Goal: Task Accomplishment & Management: Manage account settings

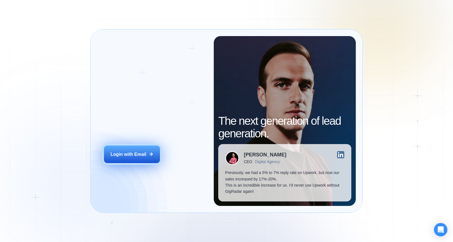
click at [129, 153] on div "Login with Email" at bounding box center [128, 154] width 36 height 6
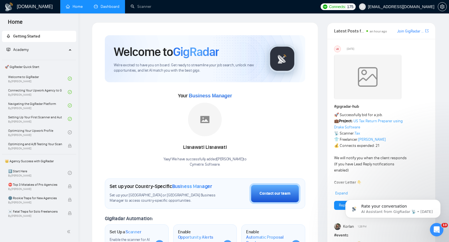
click at [115, 8] on link "Dashboard" at bounding box center [106, 6] width 25 height 5
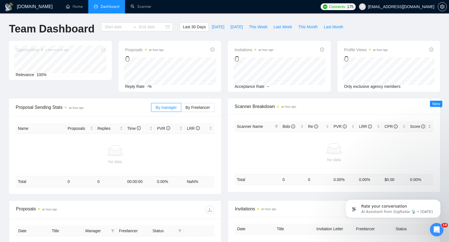
type input "2025-08-16"
type input "2025-09-15"
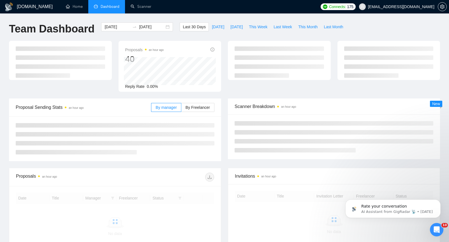
click at [197, 96] on div "Proposals an hour ago 40 Reply Rate 0.00%" at bounding box center [225, 70] width 438 height 58
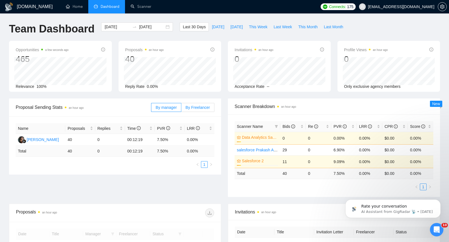
click at [197, 109] on span "By Freelancer" at bounding box center [197, 107] width 24 height 4
click at [181, 109] on input "By Freelancer" at bounding box center [181, 109] width 0 height 0
click at [197, 109] on span "By Freelancer" at bounding box center [197, 107] width 24 height 4
click at [181, 109] on input "By Freelancer" at bounding box center [181, 109] width 0 height 0
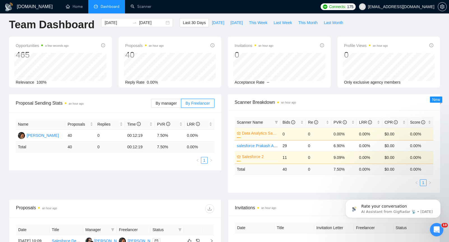
scroll to position [6, 0]
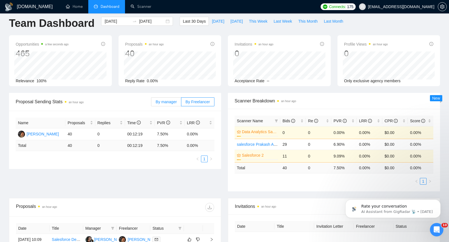
click at [168, 101] on span "By manager" at bounding box center [165, 102] width 21 height 4
click at [151, 103] on input "By manager" at bounding box center [151, 103] width 0 height 0
click at [198, 101] on span "By Freelancer" at bounding box center [197, 102] width 24 height 4
click at [181, 103] on input "By Freelancer" at bounding box center [181, 103] width 0 height 0
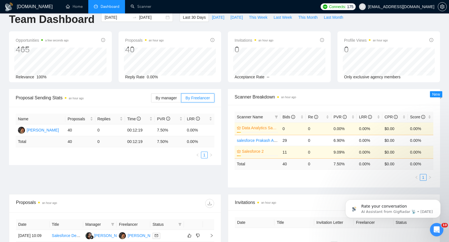
scroll to position [10, 0]
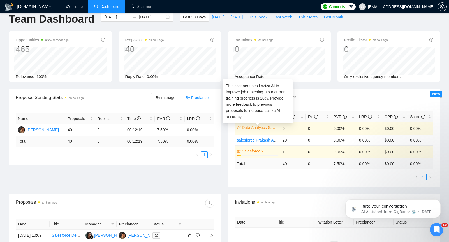
click at [265, 128] on link "Data Analytics Sandip Active" at bounding box center [259, 128] width 35 height 6
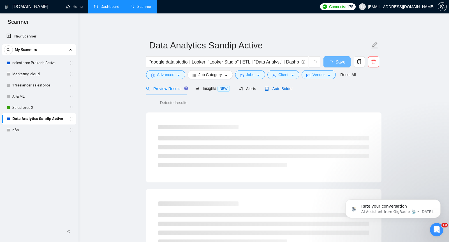
click at [283, 87] on span "Auto Bidder" at bounding box center [279, 89] width 28 height 4
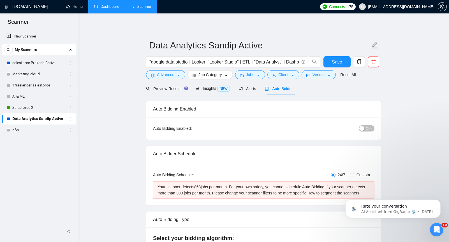
click at [367, 131] on span "OFF" at bounding box center [369, 129] width 7 height 6
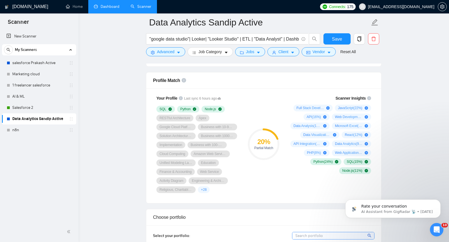
scroll to position [285, 0]
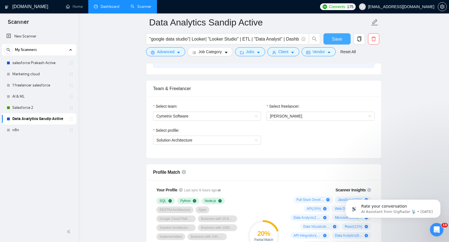
click at [333, 38] on span "Save" at bounding box center [337, 39] width 10 height 7
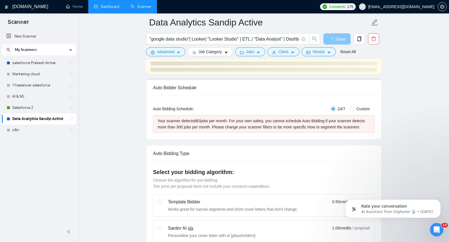
scroll to position [0, 0]
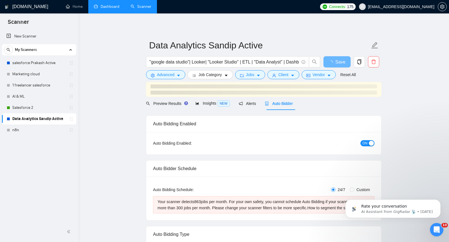
click at [275, 147] on div "Auto Bidding Enabled: ON" at bounding box center [263, 143] width 221 height 9
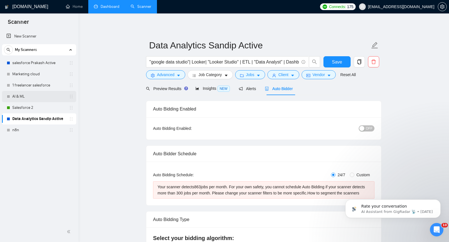
click at [44, 96] on link "AI & ML" at bounding box center [38, 96] width 53 height 11
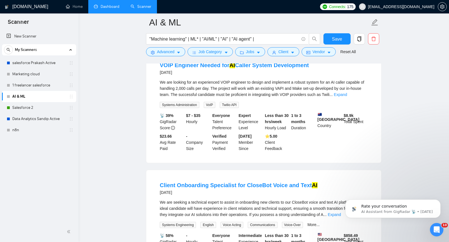
scroll to position [471, 0]
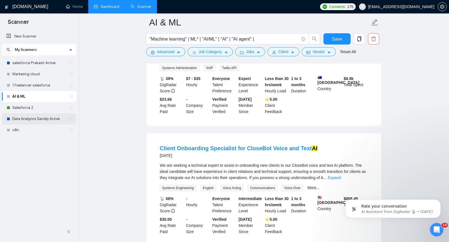
click at [36, 119] on link "Data Analytics Sandip Active" at bounding box center [38, 118] width 53 height 11
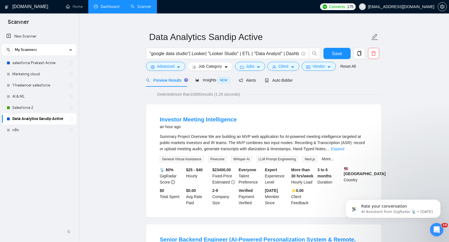
scroll to position [9, 0]
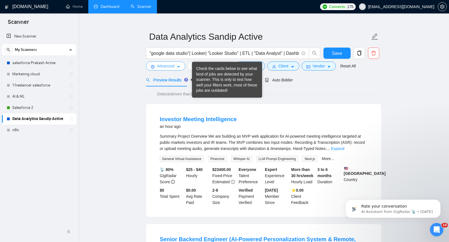
click at [175, 68] on button "Advanced" at bounding box center [165, 66] width 39 height 9
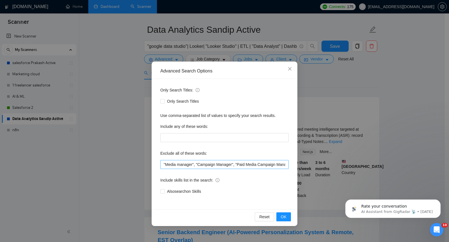
scroll to position [17, 0]
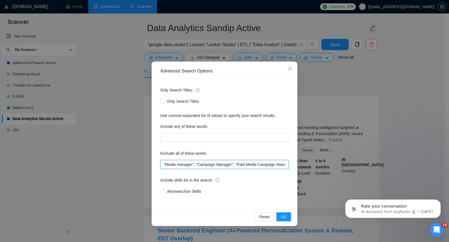
click at [201, 165] on input ""Media manager", "Campaign Manager", "Paid Media Campaign Manager", "Virtual As…" at bounding box center [224, 164] width 128 height 9
click at [276, 162] on input ""Media manager", "Campaign Manager", "Paid Media Campaign Manager", "Virtual As…" at bounding box center [224, 164] width 128 height 9
click at [226, 165] on input ""Media manager", "Campaign Manager", "Paid Media Campaign Manager", "Virtual As…" at bounding box center [224, 164] width 128 height 9
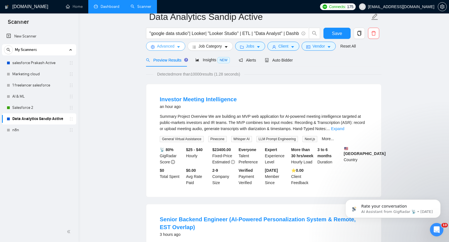
scroll to position [0, 0]
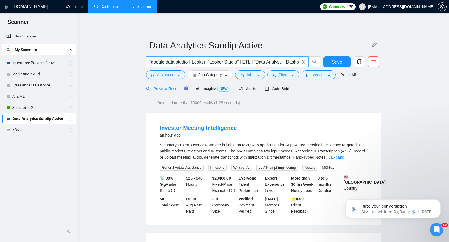
click at [197, 62] on input ""google data studio"| Looker| "Looker Studio" | ETL | "Data Analyst" | Dashboar…" at bounding box center [224, 62] width 150 height 7
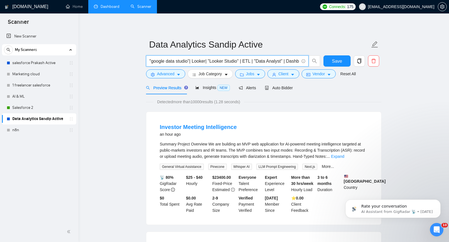
scroll to position [1, 0]
click at [285, 60] on input ""google data studio"| Looker| "Looker Studio" | ETL | "Data Analyst" | Dashboar…" at bounding box center [224, 60] width 150 height 7
click at [260, 63] on input ""google data studio"| Looker| "Looker Studio" | Dashboard | SQL" at bounding box center [224, 60] width 150 height 7
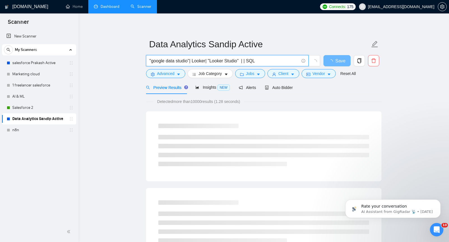
click at [266, 62] on input ""google data studio"| Looker| "Looker Studio" | | SQL" at bounding box center [224, 60] width 150 height 7
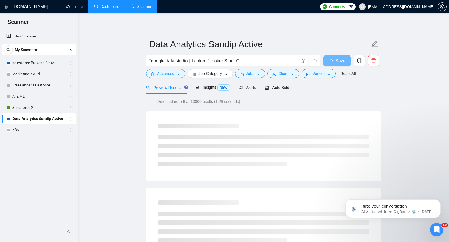
click at [301, 99] on div "Detected more than 10000 results (1.28 seconds)" at bounding box center [263, 102] width 235 height 6
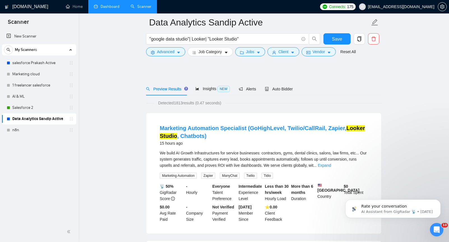
scroll to position [0, 0]
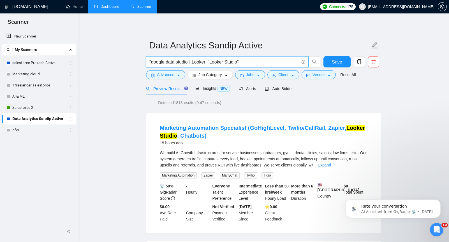
click at [271, 62] on input ""google data studio"| Looker| "Looker Studio"" at bounding box center [224, 62] width 150 height 7
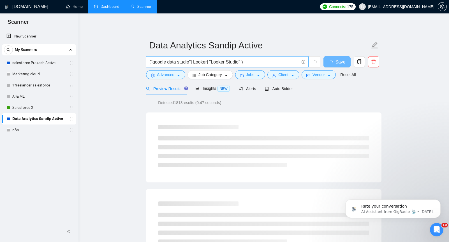
click at [276, 66] on span "("google data studio"| Looker| "Looker Studio" )" at bounding box center [227, 61] width 162 height 11
click at [277, 60] on input "("google data studio"| Looker| "Looker Studio" )" at bounding box center [224, 62] width 150 height 7
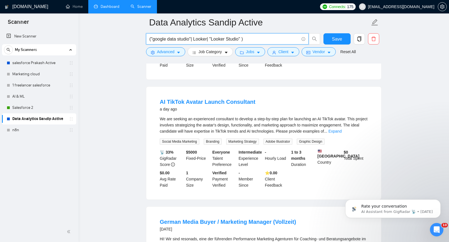
scroll to position [112, 0]
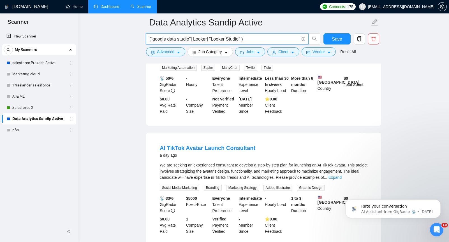
click at [243, 39] on input "("google data studio"| Looker| "Looker Studio" )" at bounding box center [224, 39] width 150 height 7
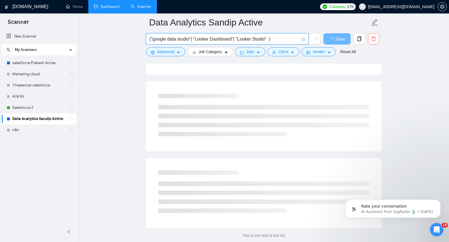
click at [161, 39] on input "("google data studio"| "Looker Dashboard"| "Looker Studio" )" at bounding box center [224, 39] width 150 height 7
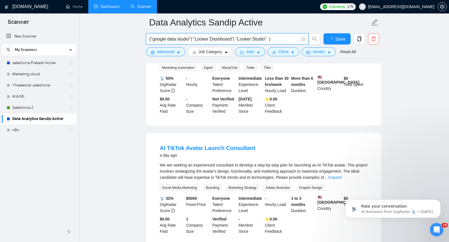
click at [161, 39] on input "("google data studio"| "Looker Dashboard"| "Looker Studio" )" at bounding box center [224, 39] width 150 height 7
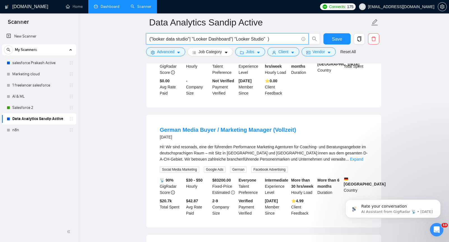
scroll to position [14, 0]
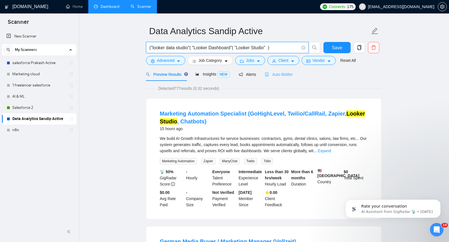
type input "("looker data studio"| "Looker Dashboard"| "Looker Studio" )"
click at [278, 75] on span "Auto Bidder" at bounding box center [279, 74] width 28 height 4
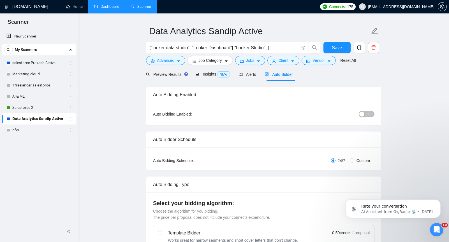
click at [364, 113] on div "button" at bounding box center [361, 114] width 5 height 5
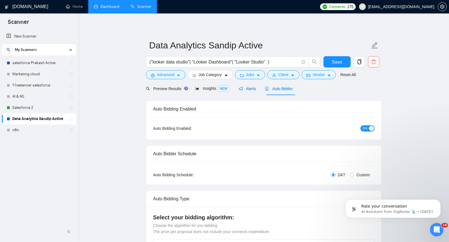
click at [240, 91] on div "Alerts" at bounding box center [247, 89] width 17 height 6
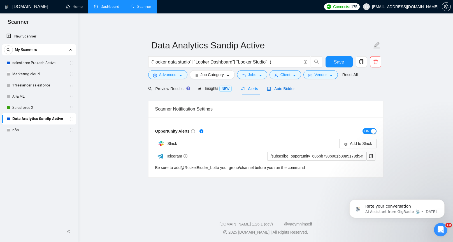
click at [282, 88] on span "Auto Bidder" at bounding box center [281, 89] width 28 height 4
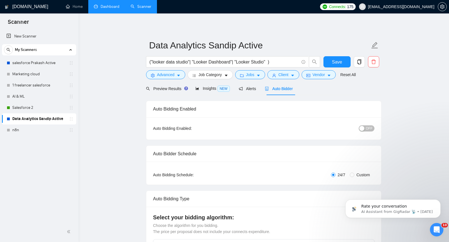
click at [370, 128] on span "OFF" at bounding box center [369, 129] width 7 height 6
click at [296, 128] on div "Auto Bidding Enabled: ON" at bounding box center [263, 128] width 221 height 9
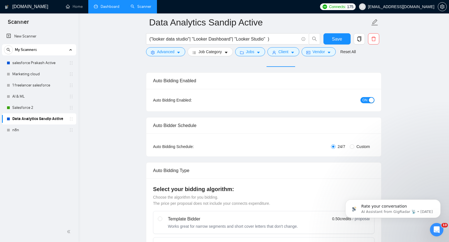
scroll to position [168, 0]
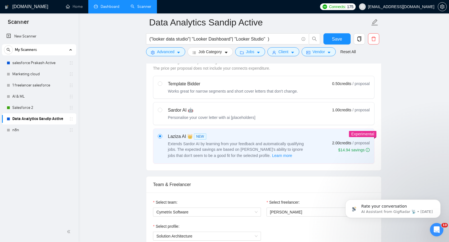
click at [170, 110] on div "Sardor AI 🤖" at bounding box center [211, 110] width 87 height 7
click at [162, 110] on input "radio" at bounding box center [160, 110] width 4 height 4
radio input "true"
radio input "false"
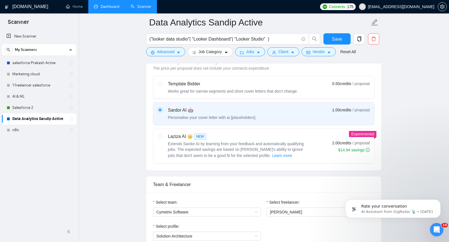
click at [172, 139] on div "Laziza AI 👑 NEW" at bounding box center [238, 136] width 140 height 7
click at [162, 138] on input "radio" at bounding box center [160, 136] width 4 height 4
radio input "true"
radio input "false"
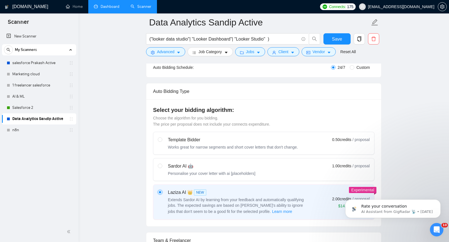
scroll to position [51, 0]
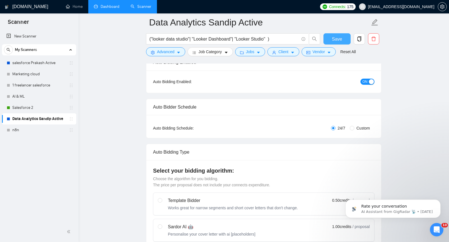
click at [333, 40] on span "Save" at bounding box center [337, 39] width 10 height 7
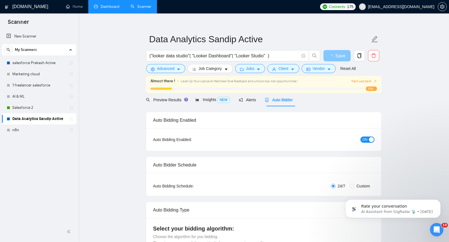
scroll to position [3, 0]
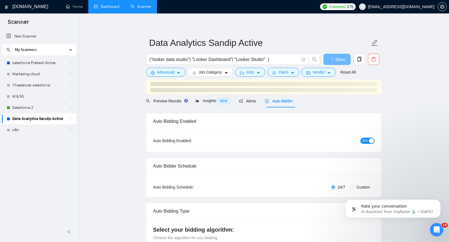
click at [283, 140] on div "Auto Bidding Enabled: ON" at bounding box center [263, 140] width 221 height 9
click at [176, 102] on span "Preview Results" at bounding box center [166, 101] width 40 height 4
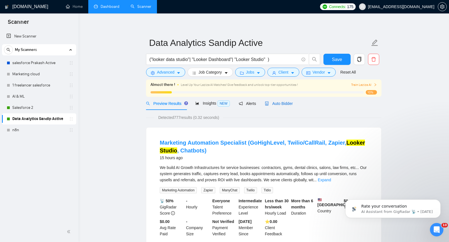
click at [281, 105] on span "Auto Bidder" at bounding box center [279, 103] width 28 height 4
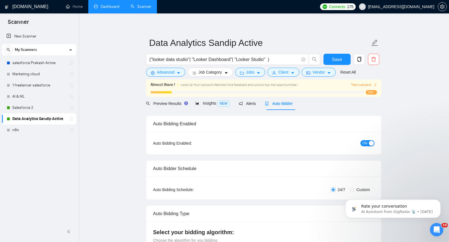
checkbox input "true"
click at [179, 106] on div "Preview Results" at bounding box center [166, 104] width 40 height 6
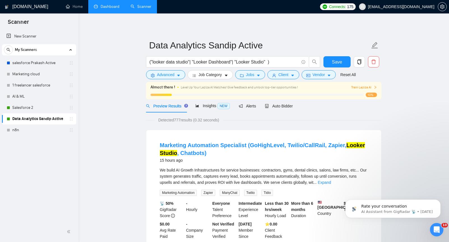
click at [59, 170] on div "New Scanner My Scanners salesforce Prakash Active Marketing cloud 1 freelancer …" at bounding box center [39, 126] width 78 height 192
click at [32, 65] on link "salesforce Prakash Active" at bounding box center [38, 62] width 53 height 11
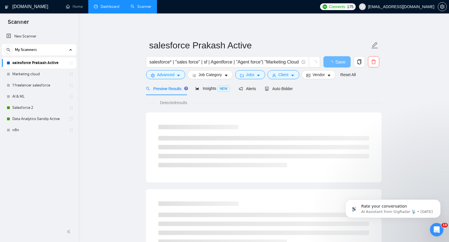
click at [104, 8] on link "Dashboard" at bounding box center [106, 6] width 25 height 5
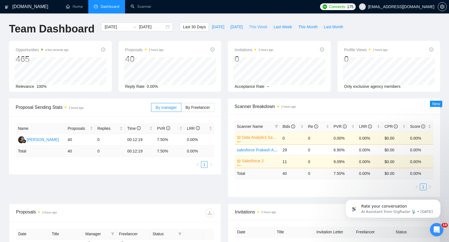
click at [255, 28] on span "This Week" at bounding box center [258, 27] width 18 height 6
type input "2025-09-15"
type input "2025-09-21"
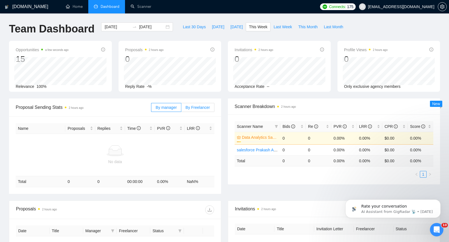
click at [195, 110] on label "By Freelancer" at bounding box center [197, 107] width 33 height 9
click at [181, 109] on input "By Freelancer" at bounding box center [181, 109] width 0 height 0
click at [195, 110] on label "By Freelancer" at bounding box center [197, 107] width 33 height 9
click at [181, 109] on input "By Freelancer" at bounding box center [181, 109] width 0 height 0
click at [241, 27] on span "Yesterday" at bounding box center [236, 27] width 12 height 6
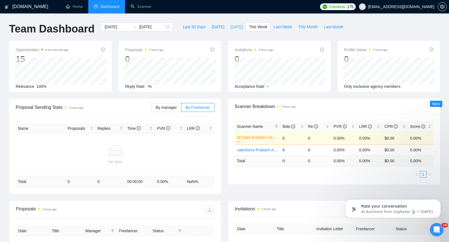
type input "2025-09-14"
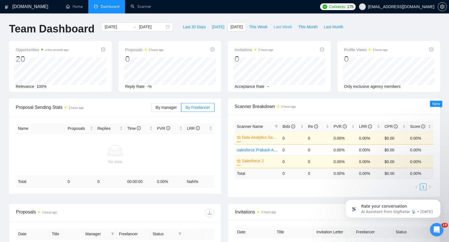
click at [283, 26] on span "Last Week" at bounding box center [282, 27] width 18 height 6
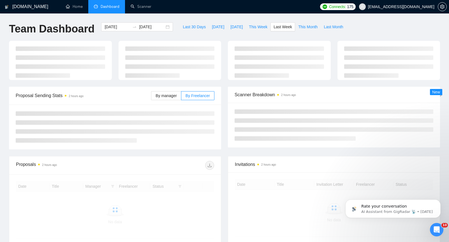
type input "2025-09-08"
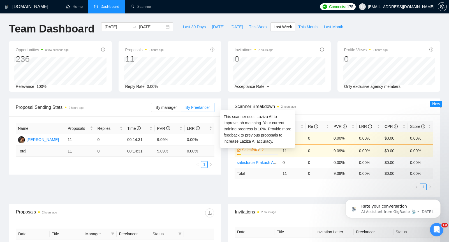
click at [250, 150] on link "Salesforce 2" at bounding box center [259, 150] width 35 height 6
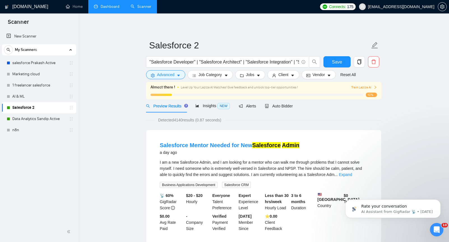
click at [194, 134] on div "Salesforce Mentor Needed for New Salesforce Admin a day ago I am a new Salesfor…" at bounding box center [263, 186] width 235 height 113
click at [218, 57] on span ""Salesforce Developer" | "Salesforce Architect" | "Salesforce Integration" | "S…" at bounding box center [227, 61] width 162 height 11
click at [218, 63] on input ""Salesforce Developer" | "Salesforce Architect" | "Salesforce Integration" | "S…" at bounding box center [224, 62] width 150 height 7
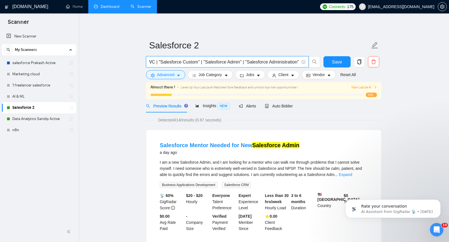
scroll to position [0, 0]
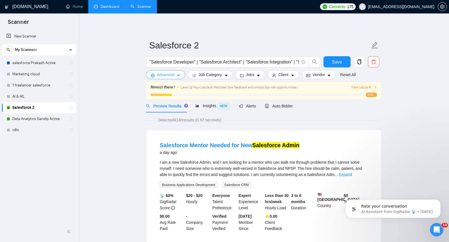
click at [181, 75] on button "Advanced" at bounding box center [165, 74] width 39 height 9
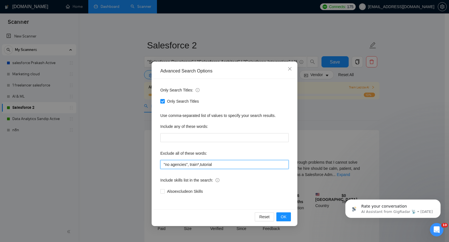
click at [233, 163] on input ""no agencies", train*,tutorial" at bounding box center [224, 164] width 128 height 9
type input ""no agencies", train*,tutorial, mentor"
click at [282, 219] on span "OK" at bounding box center [284, 217] width 6 height 6
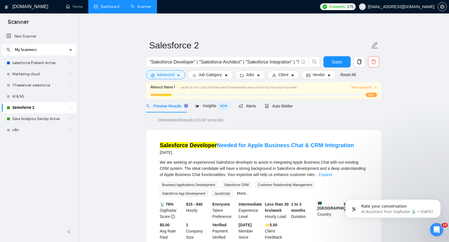
click at [55, 121] on link "Data Analytics Sandip Active" at bounding box center [38, 118] width 53 height 11
click at [334, 59] on span "Save" at bounding box center [337, 62] width 10 height 7
click at [47, 120] on link "Data Analytics Sandip Active" at bounding box center [38, 118] width 53 height 11
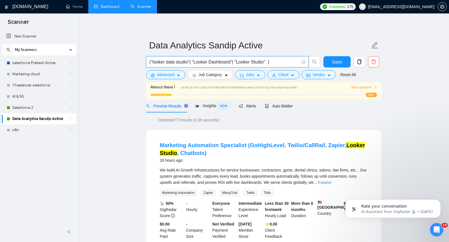
click at [292, 62] on input "("looker data studio"| "Looker Dashboard"| "Looker Studio" )" at bounding box center [224, 62] width 150 height 7
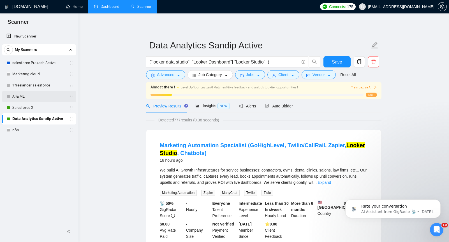
click at [32, 94] on link "AI & ML" at bounding box center [38, 96] width 53 height 11
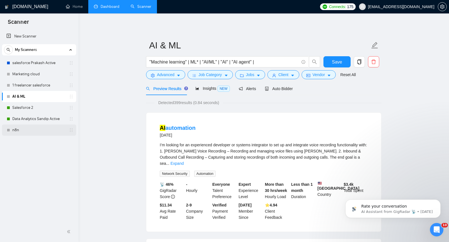
click at [35, 130] on link "n8n" at bounding box center [38, 130] width 53 height 11
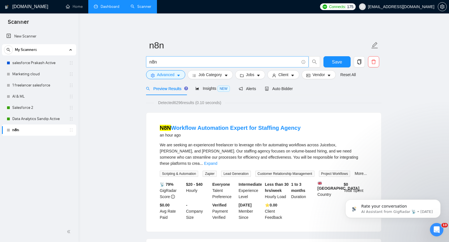
click at [189, 61] on input "n8n" at bounding box center [224, 62] width 150 height 7
click at [158, 62] on input "n8n automation" at bounding box center [224, 62] width 150 height 7
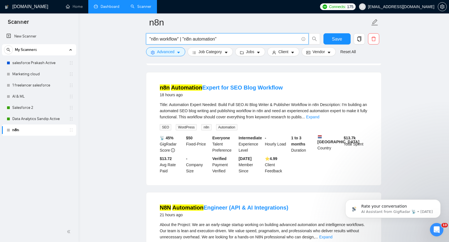
scroll to position [282, 0]
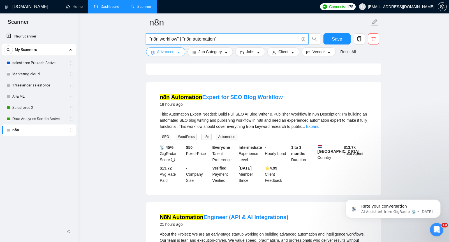
type input ""n8n workflow" | "n8n automation""
click at [179, 50] on span "caret-down" at bounding box center [178, 52] width 4 height 4
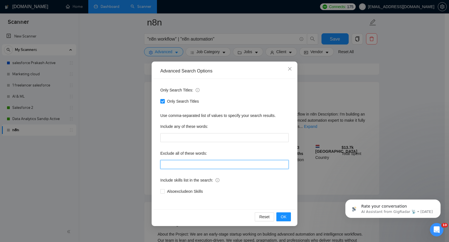
click at [183, 162] on input "text" at bounding box center [224, 164] width 128 height 9
type input "API, "API integration""
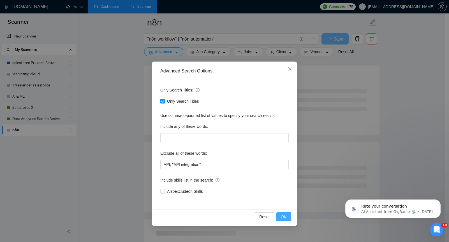
click at [282, 217] on span "OK" at bounding box center [284, 217] width 6 height 6
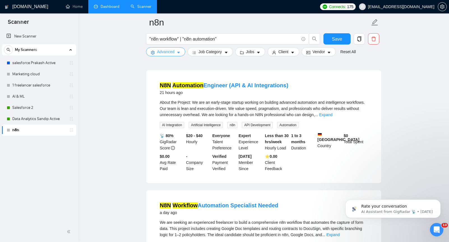
scroll to position [20, 0]
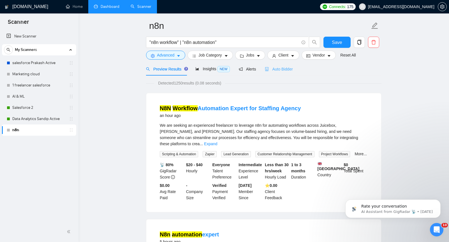
click at [283, 73] on div "Auto Bidder" at bounding box center [279, 68] width 28 height 13
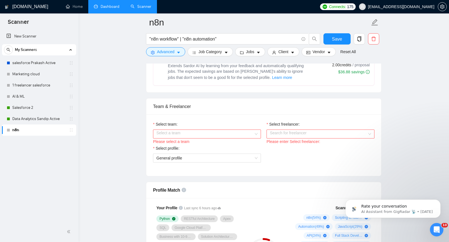
scroll to position [249, 0]
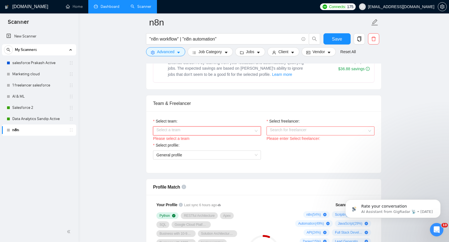
click at [210, 131] on input "Select team:" at bounding box center [204, 131] width 97 height 8
click at [205, 143] on div "Cymetrix Software" at bounding box center [206, 142] width 101 height 6
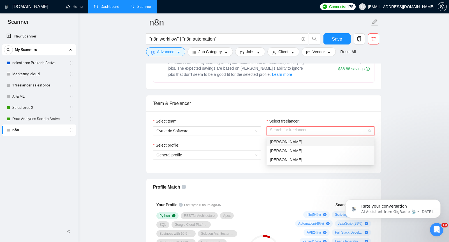
click at [288, 127] on input "Select freelancer:" at bounding box center [318, 131] width 97 height 8
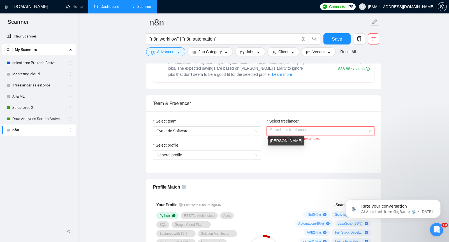
click at [287, 144] on div "Prakash Kolhe" at bounding box center [286, 141] width 37 height 10
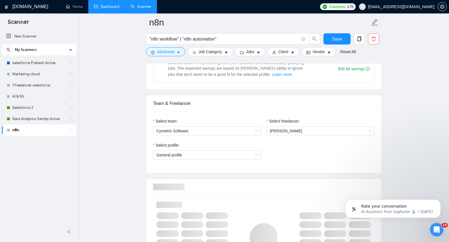
click at [287, 139] on div "Select freelancer: Prakash Kolhe" at bounding box center [320, 130] width 113 height 24
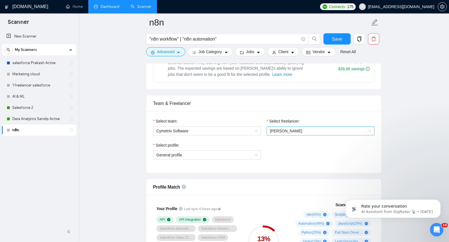
click at [287, 134] on span "Prakash Kolhe" at bounding box center [320, 131] width 101 height 8
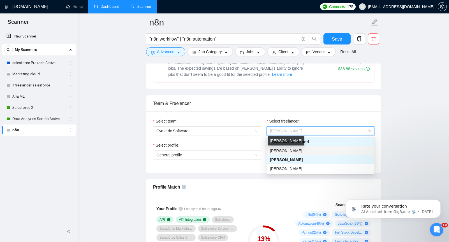
click at [286, 152] on span "Sandip Chintawar" at bounding box center [286, 151] width 32 height 4
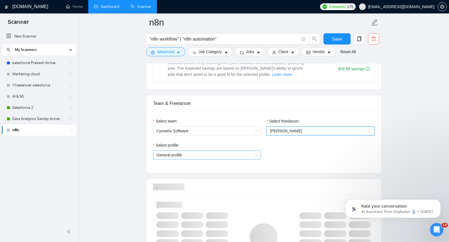
click at [200, 154] on span "General profile" at bounding box center [206, 155] width 101 height 8
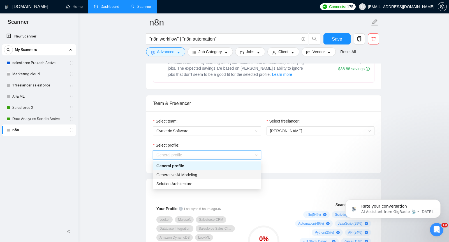
click at [198, 173] on div "Generative AI Modeling" at bounding box center [206, 175] width 101 height 6
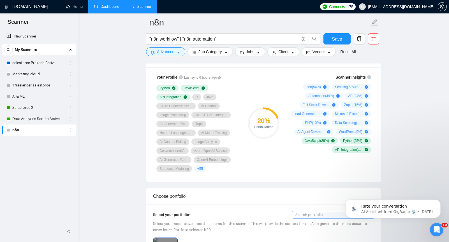
scroll to position [336, 0]
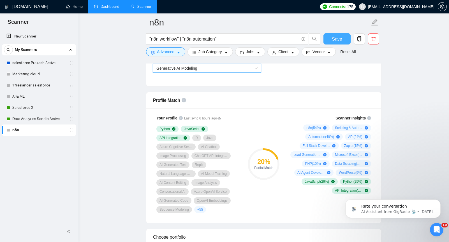
click at [333, 42] on span "Save" at bounding box center [337, 39] width 10 height 7
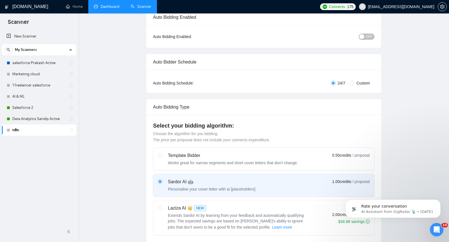
scroll to position [0, 0]
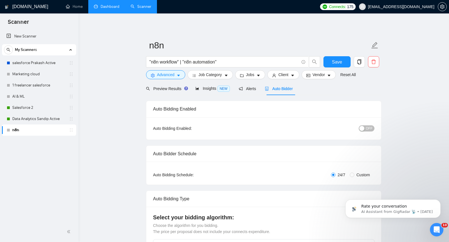
click at [366, 130] on span "OFF" at bounding box center [369, 129] width 7 height 6
click at [336, 63] on span "Save" at bounding box center [337, 62] width 10 height 7
click at [159, 90] on span "Preview Results" at bounding box center [166, 89] width 40 height 4
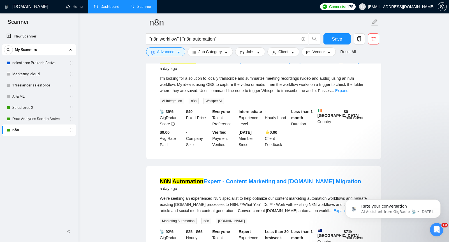
scroll to position [979, 0]
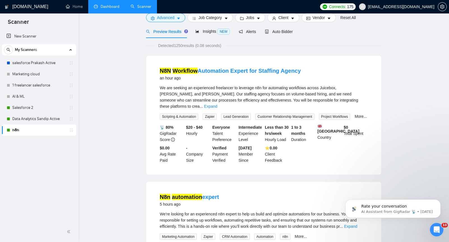
scroll to position [0, 0]
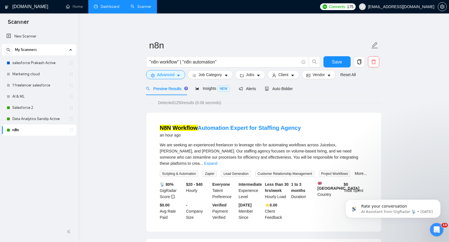
click at [112, 9] on link "Dashboard" at bounding box center [106, 6] width 25 height 5
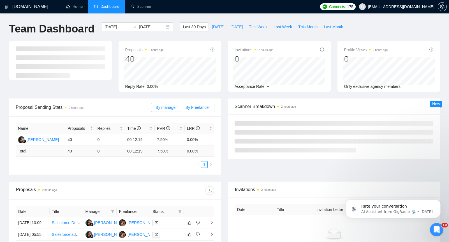
click at [200, 107] on span "By Freelancer" at bounding box center [197, 107] width 24 height 4
click at [181, 109] on input "By Freelancer" at bounding box center [181, 109] width 0 height 0
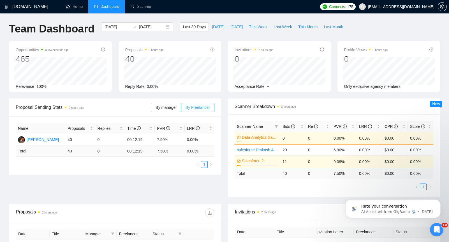
click at [200, 108] on span "By Freelancer" at bounding box center [197, 107] width 24 height 4
click at [181, 109] on input "By Freelancer" at bounding box center [181, 109] width 0 height 0
click at [261, 29] on span "This Week" at bounding box center [258, 27] width 18 height 6
type input "2025-09-15"
type input "2025-09-21"
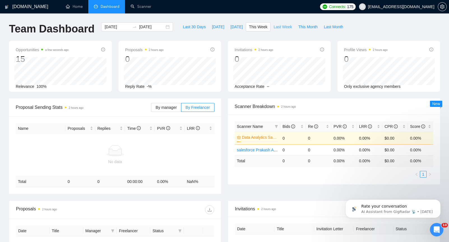
click at [283, 29] on span "Last Week" at bounding box center [282, 27] width 18 height 6
type input "2025-09-08"
type input "2025-09-14"
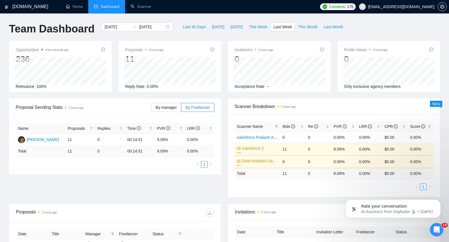
click at [192, 54] on div "Proposals 2 hours ago 11" at bounding box center [169, 56] width 89 height 18
click at [236, 28] on span "Yesterday" at bounding box center [236, 27] width 12 height 6
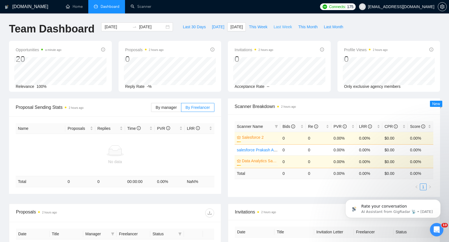
click at [283, 28] on span "Last Week" at bounding box center [282, 27] width 18 height 6
type input "2025-09-08"
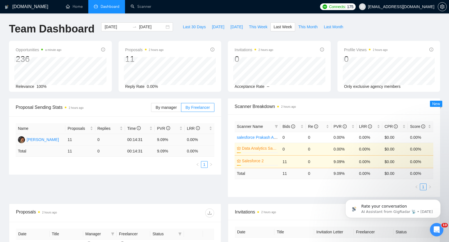
click at [51, 140] on div "Prakash Kolhe" at bounding box center [43, 140] width 32 height 6
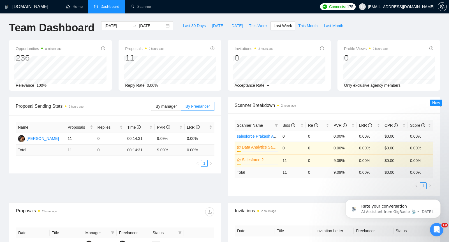
click at [157, 101] on div "By manager By Freelancer" at bounding box center [182, 106] width 63 height 18
click at [193, 106] on span "By Freelancer" at bounding box center [197, 106] width 24 height 4
click at [181, 108] on input "By Freelancer" at bounding box center [181, 108] width 0 height 0
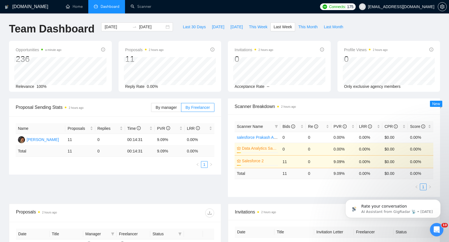
click at [106, 180] on div "Proposal Sending Stats 2 hours ago By manager By Freelancer Name Proposals Repl…" at bounding box center [225, 151] width 438 height 105
